Goal: Transaction & Acquisition: Subscribe to service/newsletter

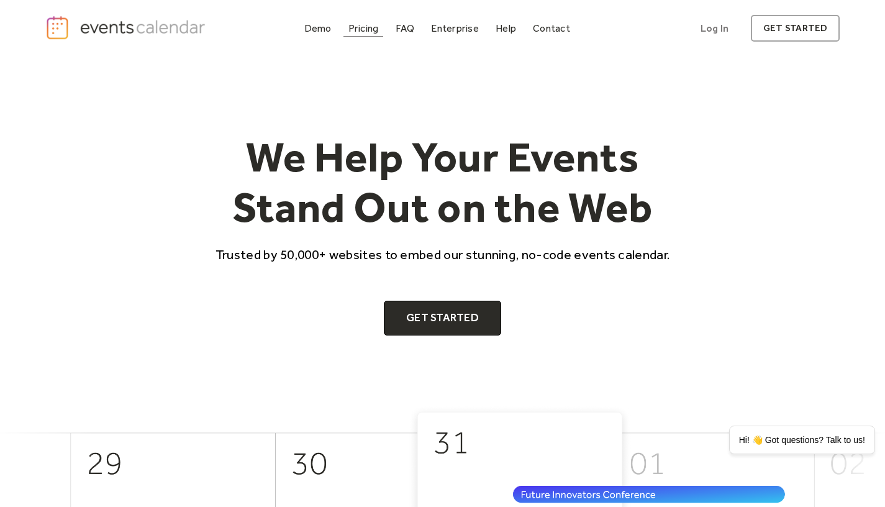
click at [366, 32] on div "Pricing" at bounding box center [363, 28] width 30 height 7
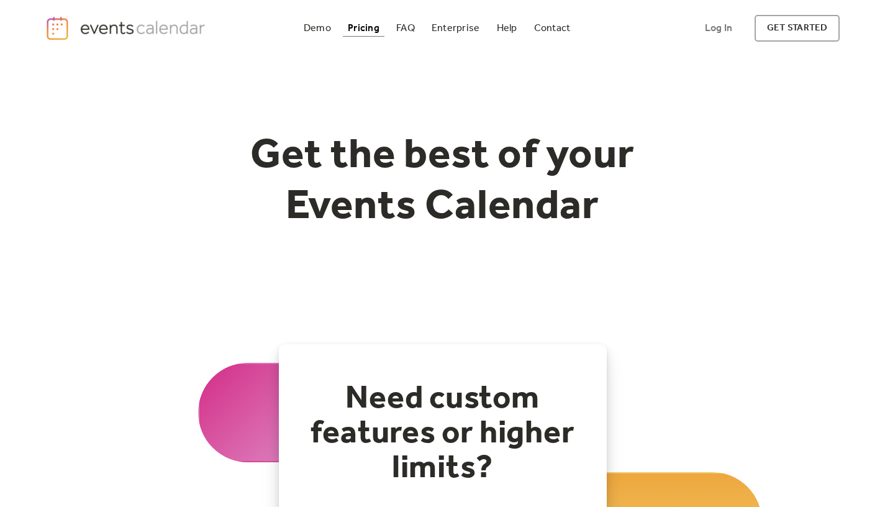
scroll to position [298, 0]
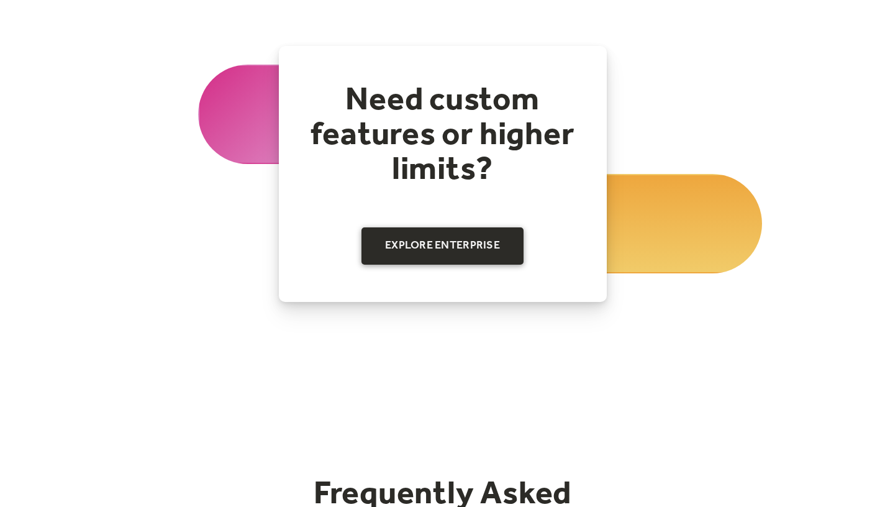
click at [424, 256] on link "Explore Enterprise" at bounding box center [442, 245] width 162 height 37
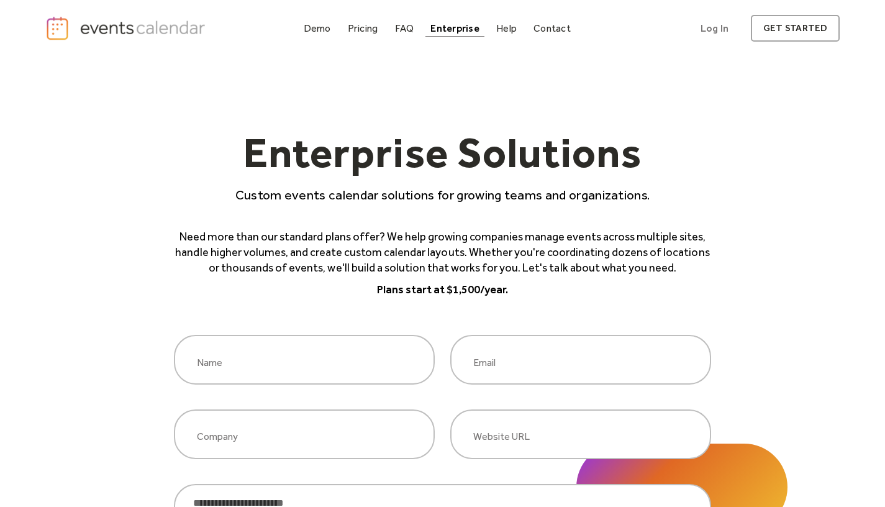
scroll to position [10, 0]
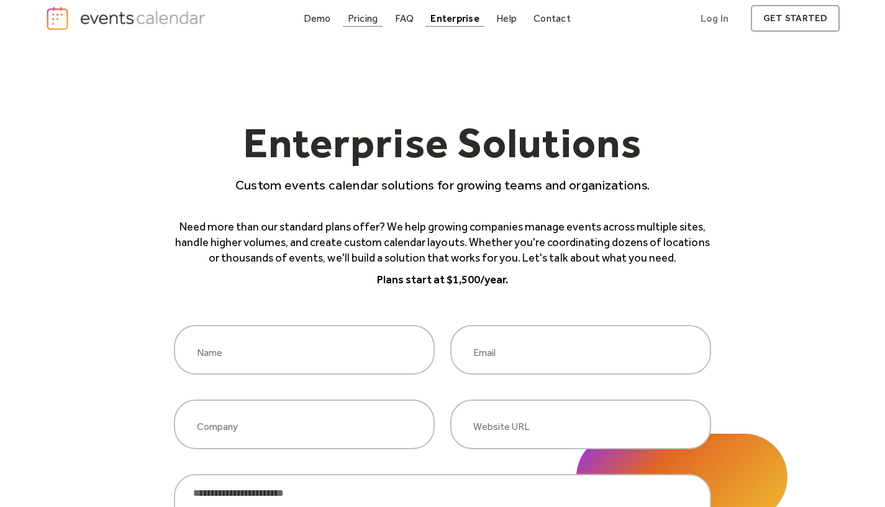
click at [371, 17] on div "Pricing" at bounding box center [363, 18] width 30 height 7
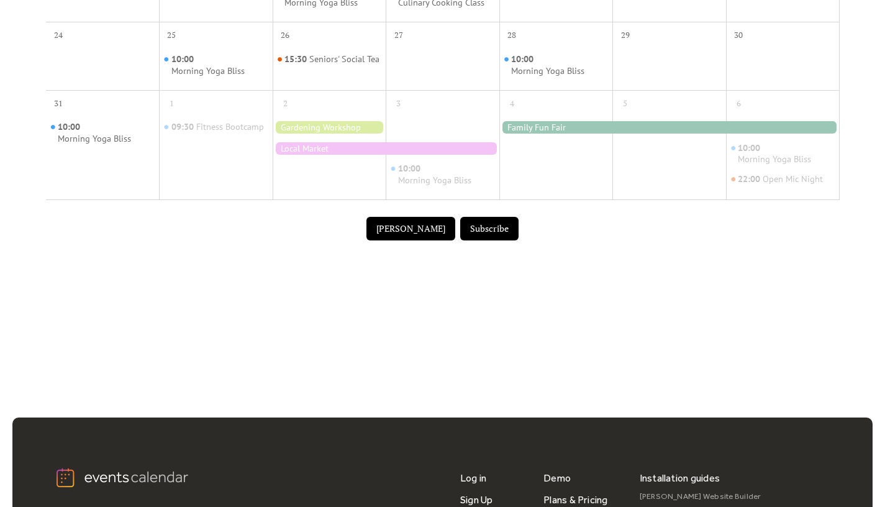
scroll to position [695, 0]
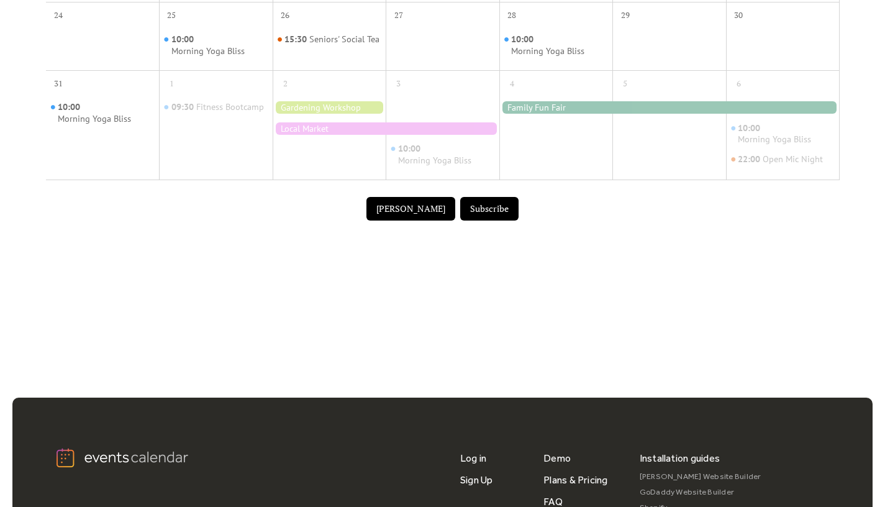
click at [332, 114] on div at bounding box center [330, 107] width 114 height 12
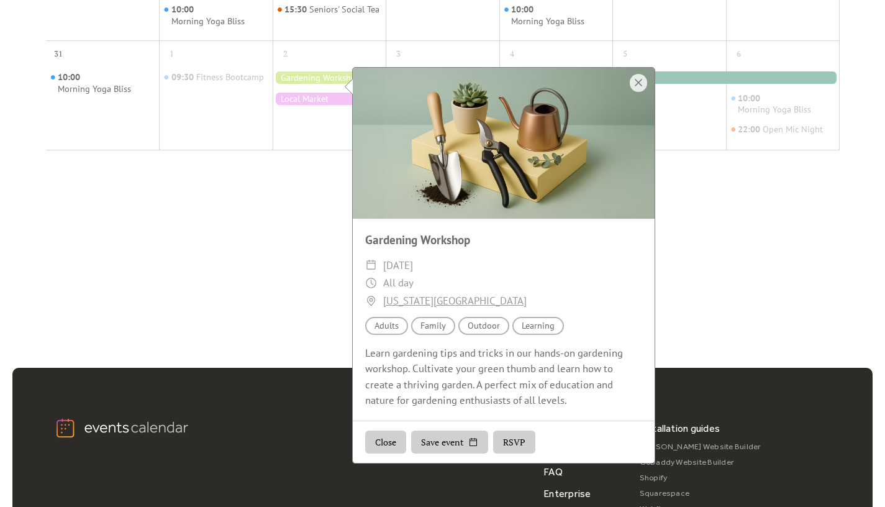
scroll to position [735, 0]
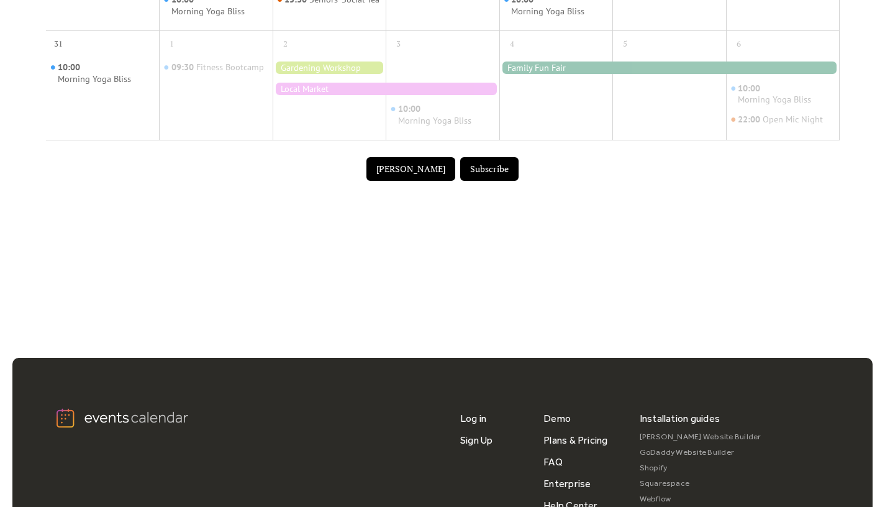
scroll to position [0, 0]
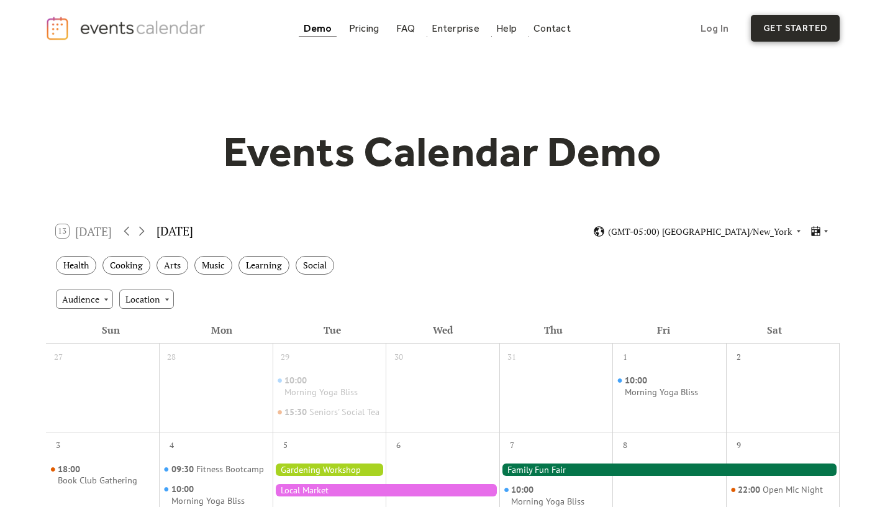
click at [784, 32] on link "get started" at bounding box center [795, 28] width 89 height 27
